Goal: Task Accomplishment & Management: Manage account settings

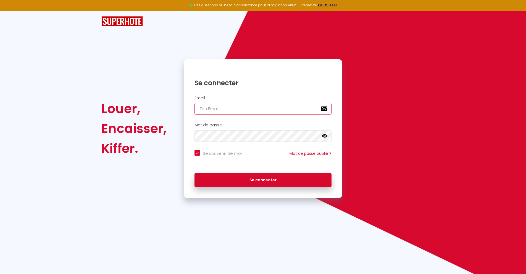
click at [232, 107] on input "email" at bounding box center [263, 109] width 137 height 12
paste input "[EMAIL_ADDRESS][DOMAIN_NAME]"
type input "[EMAIL_ADDRESS][DOMAIN_NAME]"
checkbox input "true"
type input "[EMAIL_ADDRESS][DOMAIN_NAME]"
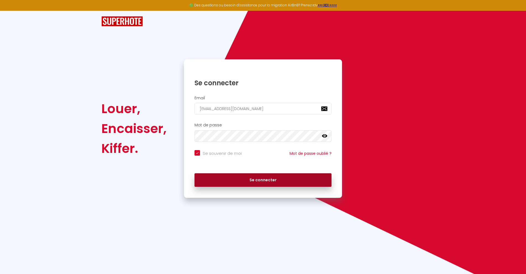
click at [294, 182] on button "Se connecter" at bounding box center [263, 181] width 137 height 14
checkbox input "true"
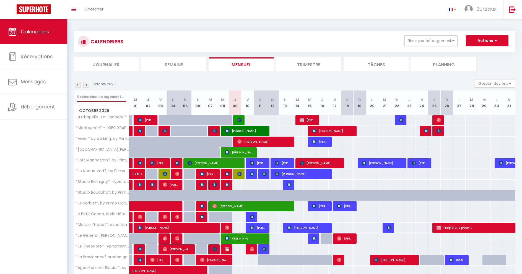
click at [95, 96] on input "text" at bounding box center [101, 97] width 49 height 10
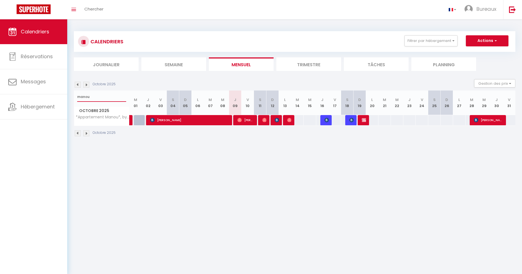
type input "manou"
click at [325, 121] on img at bounding box center [326, 120] width 4 height 4
select select "OK"
select select "KO"
select select "0"
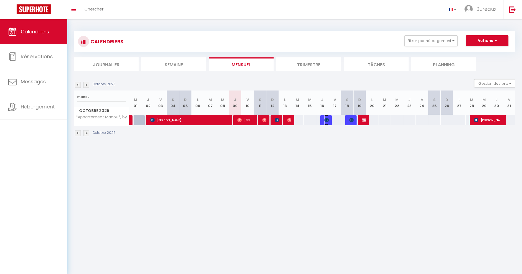
select select "0"
select select "1"
select select
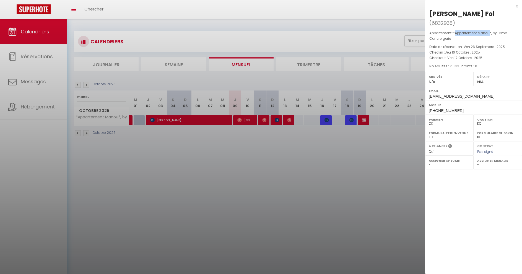
drag, startPoint x: 455, startPoint y: 24, endPoint x: 491, endPoint y: 23, distance: 35.4
click at [491, 31] on span "*Appartement Manou*, by Primo Conciergerie" at bounding box center [468, 36] width 78 height 10
copy span "Appartement Manou"
click at [467, 72] on div "Arrivée N/A" at bounding box center [449, 79] width 48 height 14
click at [462, 12] on div "[PERSON_NAME] Fol" at bounding box center [461, 13] width 65 height 9
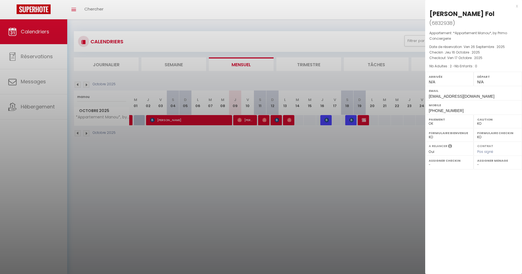
click at [460, 72] on div "Arrivée N/A" at bounding box center [449, 79] width 48 height 14
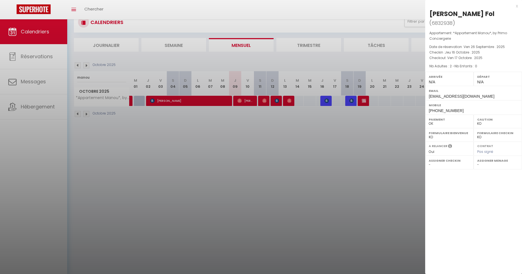
click at [451, 156] on div "Assigner Checkin - [PERSON_NAME] [PERSON_NAME] [PERSON_NAME] [PERSON_NAME] [PER…" at bounding box center [449, 163] width 48 height 14
click at [42, 30] on div at bounding box center [261, 137] width 522 height 274
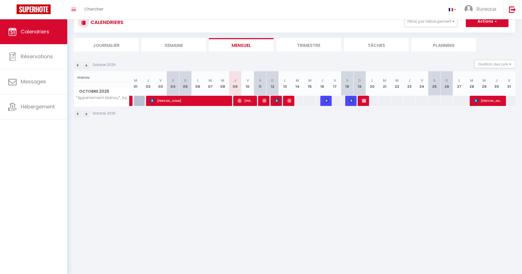
click at [329, 102] on div at bounding box center [325, 101] width 12 height 11
click at [325, 104] on span "[PERSON_NAME] Fol" at bounding box center [326, 101] width 4 height 11
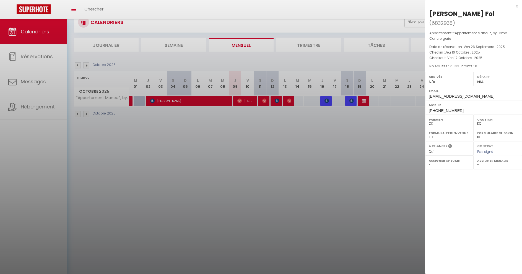
click at [33, 56] on div at bounding box center [261, 137] width 522 height 274
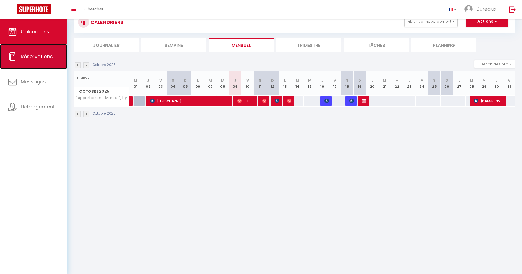
click at [43, 47] on link "Réservations" at bounding box center [33, 56] width 67 height 25
select select "not_cancelled"
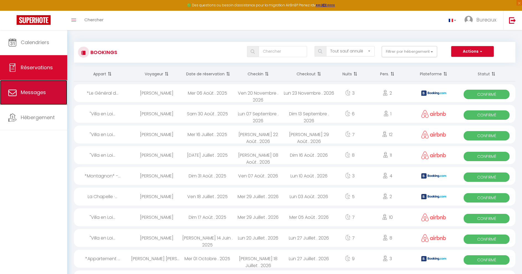
click at [38, 104] on link "Messages" at bounding box center [33, 92] width 67 height 25
select select "message"
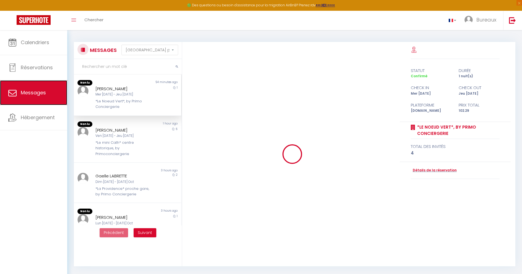
click at [36, 90] on span "Messages" at bounding box center [33, 92] width 25 height 7
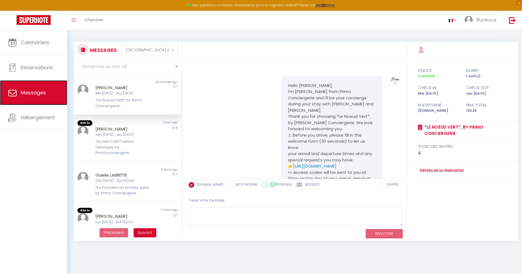
scroll to position [4629, 0]
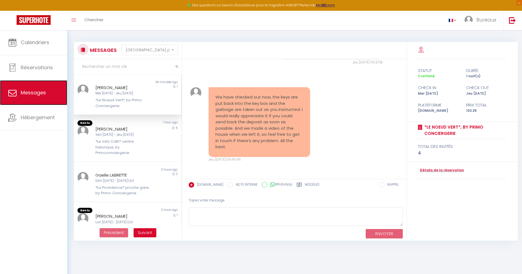
click at [36, 90] on span "Messages" at bounding box center [33, 92] width 25 height 7
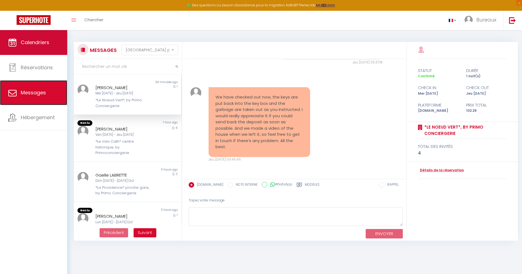
scroll to position [4408, 0]
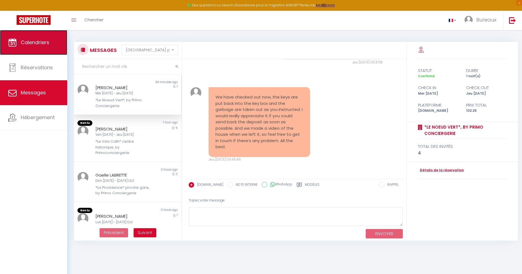
click at [9, 42] on icon at bounding box center [12, 42] width 8 height 8
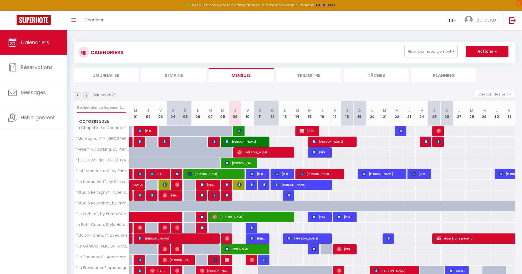
click at [84, 107] on input "text" at bounding box center [101, 108] width 49 height 10
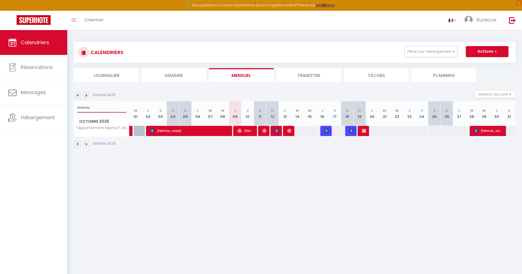
type input "manou"
click at [324, 133] on span "[PERSON_NAME] Fol" at bounding box center [326, 131] width 4 height 11
select select "OK"
select select "KO"
select select "0"
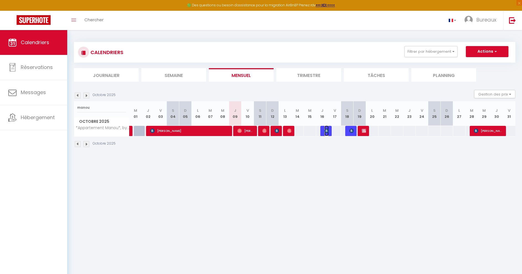
select select "0"
select select "1"
select select
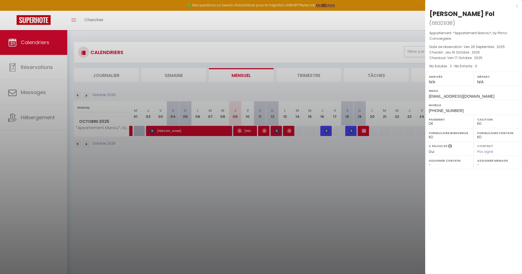
click at [462, 15] on div "[PERSON_NAME] Fol" at bounding box center [461, 13] width 65 height 9
click at [485, 11] on div "[PERSON_NAME] Fol" at bounding box center [461, 13] width 65 height 9
drag, startPoint x: 487, startPoint y: 12, endPoint x: 428, endPoint y: 17, distance: 58.2
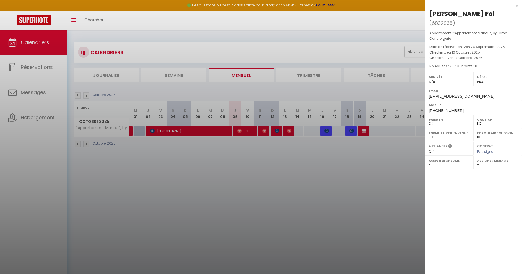
click at [428, 17] on div "[PERSON_NAME] ( 6832938 ) Appartement : *Appartement Manou*, by Primo Concierge…" at bounding box center [473, 62] width 97 height 106
copy div "[PERSON_NAME] Fol"
